Goal: Task Accomplishment & Management: Manage account settings

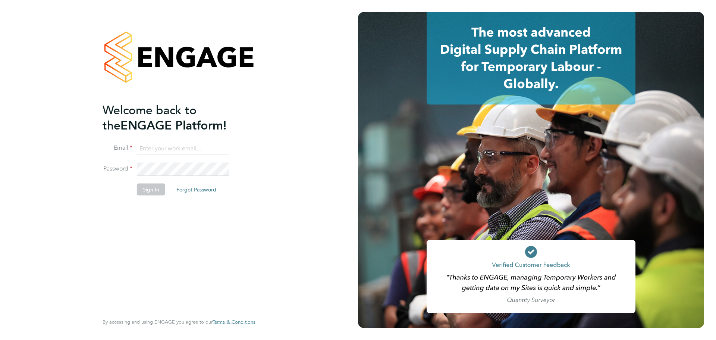
click at [205, 151] on input at bounding box center [183, 148] width 92 height 13
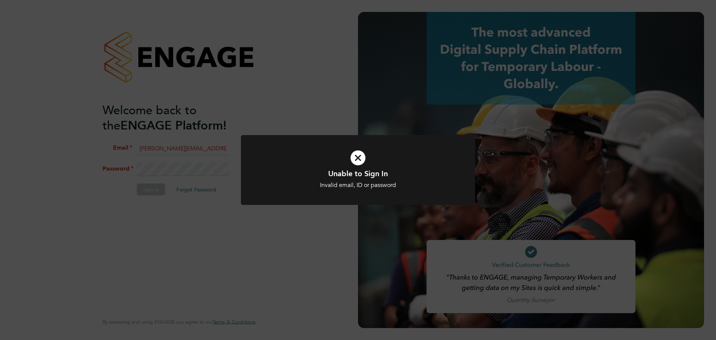
click at [355, 160] on icon at bounding box center [358, 157] width 194 height 29
click at [349, 163] on icon at bounding box center [358, 157] width 194 height 29
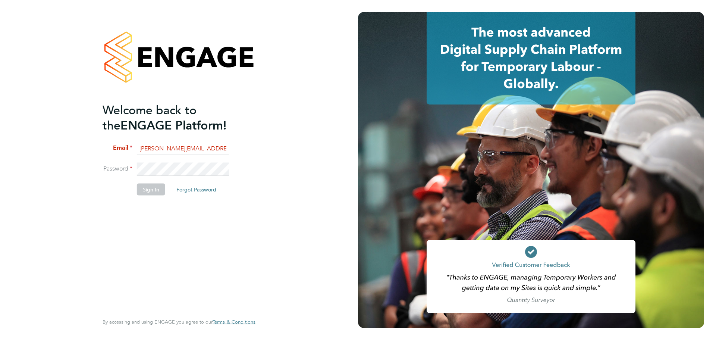
click at [217, 149] on input "[PERSON_NAME][EMAIL_ADDRESS][DOMAIN_NAME]" at bounding box center [183, 148] width 92 height 13
click at [217, 149] on input "andrewkersley@outlook.com" at bounding box center [183, 148] width 92 height 13
type input "A"
type input "[PERSON_NAME][EMAIL_ADDRESS][DOMAIN_NAME]"
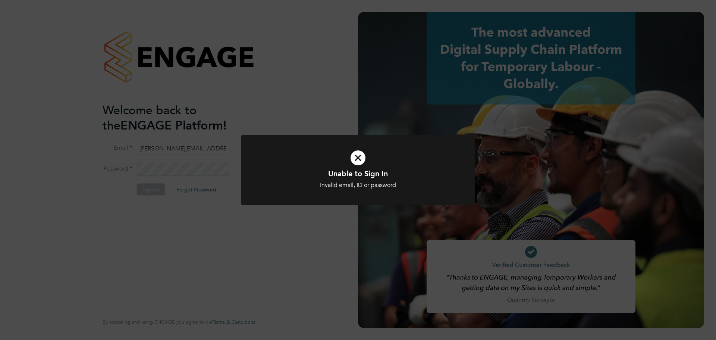
click at [357, 155] on icon at bounding box center [358, 157] width 194 height 29
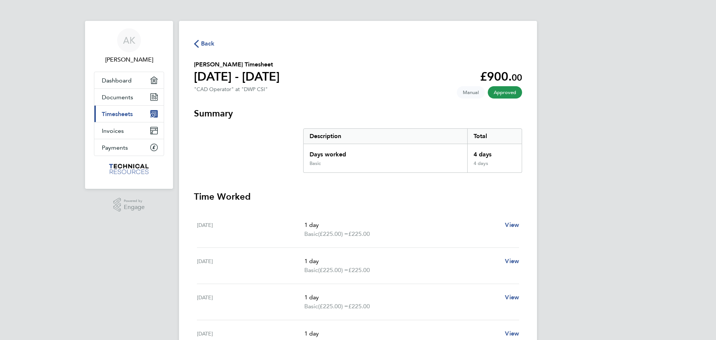
click at [128, 114] on span "Timesheets" at bounding box center [117, 113] width 31 height 7
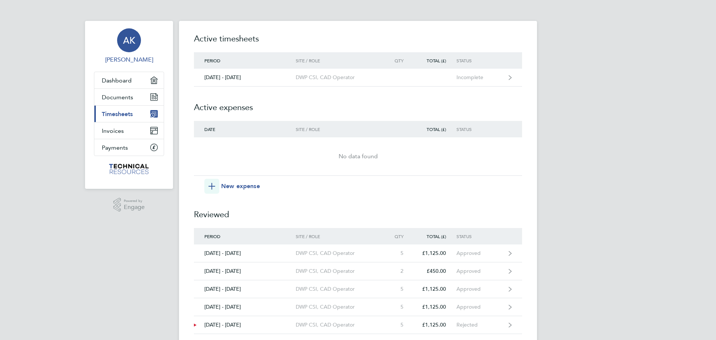
click at [126, 47] on div "AK" at bounding box center [129, 40] width 24 height 24
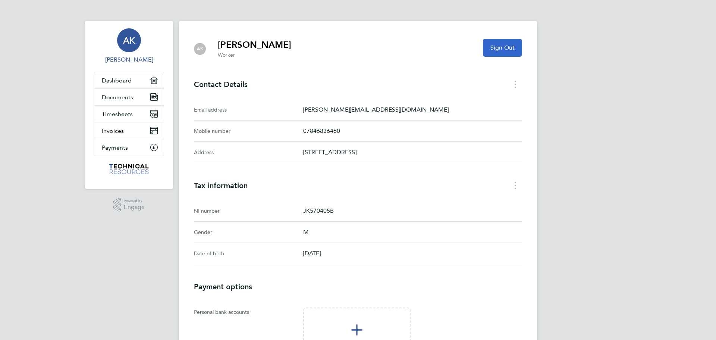
click at [512, 56] on button "Sign Out" at bounding box center [502, 48] width 39 height 18
